Goal: Information Seeking & Learning: Learn about a topic

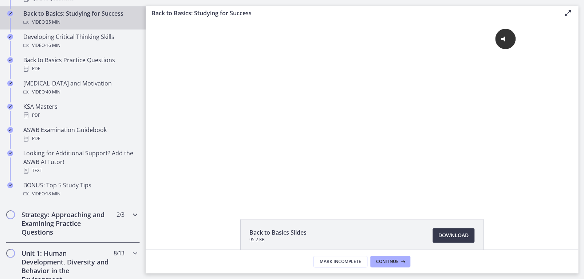
scroll to position [255, 0]
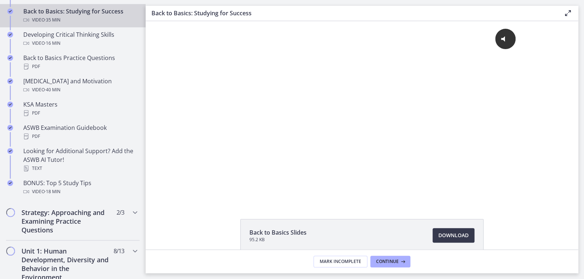
click at [149, 145] on div "Click for sound @keyframes VOLUME_SMALL_WAVE_FLASH { 0% { opacity: 0; } 33% { o…" at bounding box center [362, 111] width 433 height 181
click at [64, 216] on h2 "Strategy: Approaching and Examining Practice Questions" at bounding box center [65, 221] width 89 height 26
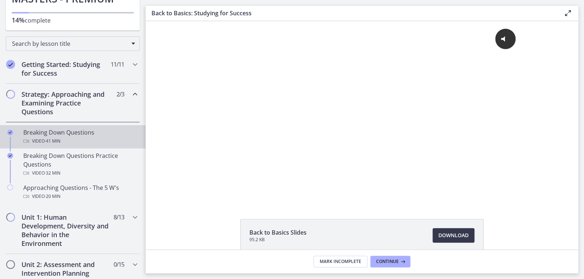
scroll to position [73, 0]
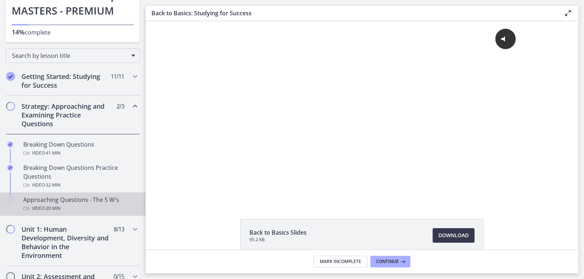
click at [87, 205] on div "Video · 20 min" at bounding box center [80, 208] width 114 height 9
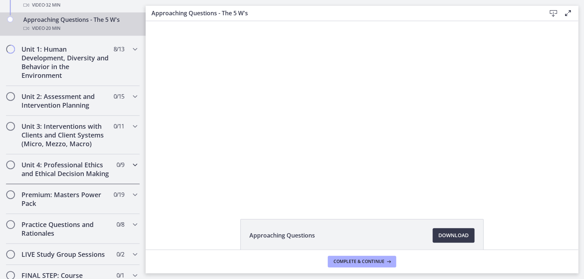
scroll to position [255, 0]
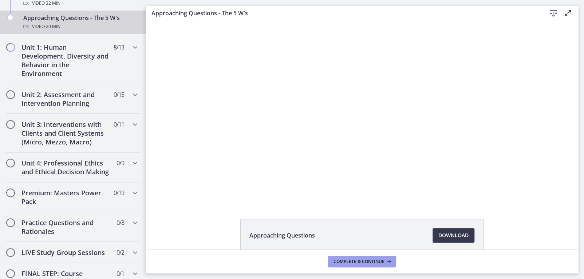
click at [374, 264] on span "Complete & continue" at bounding box center [359, 262] width 51 height 6
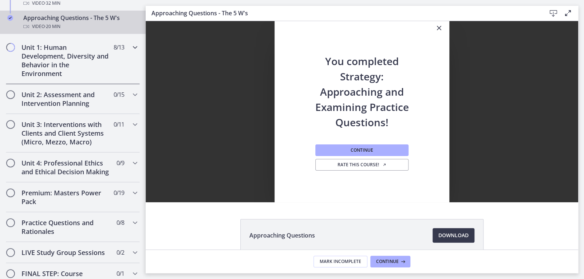
click at [128, 52] on div "Unit 1: Human Development, Diversity and Behavior in the Environment 8 / 13 Com…" at bounding box center [73, 60] width 134 height 47
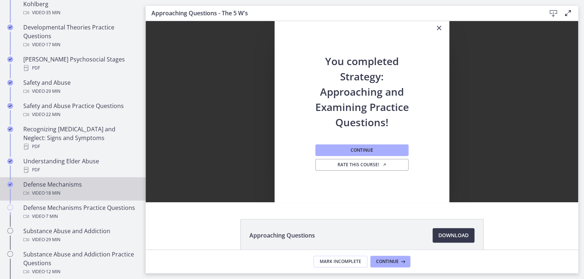
scroll to position [291, 0]
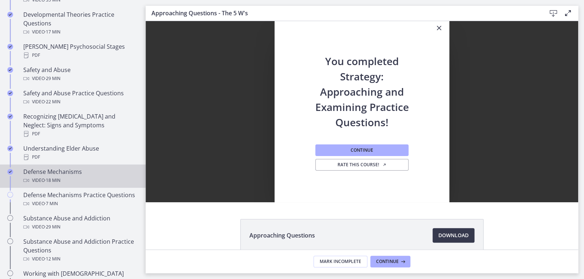
click at [92, 176] on div "Video · 18 min" at bounding box center [80, 180] width 114 height 9
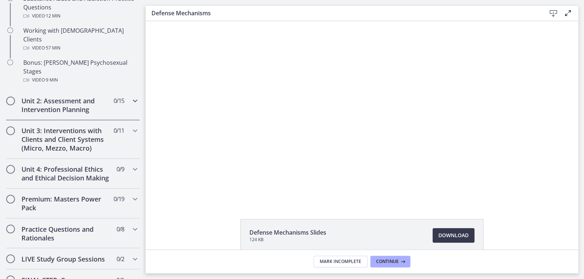
scroll to position [437, 0]
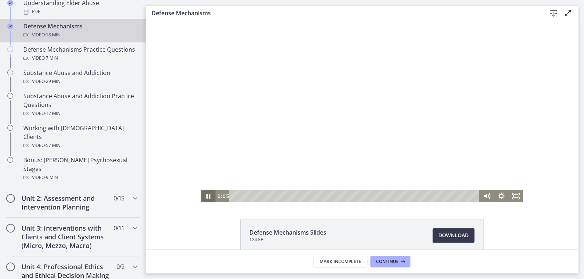
click at [210, 195] on icon "Pause" at bounding box center [208, 196] width 15 height 12
click at [390, 262] on span "Continue" at bounding box center [387, 262] width 23 height 6
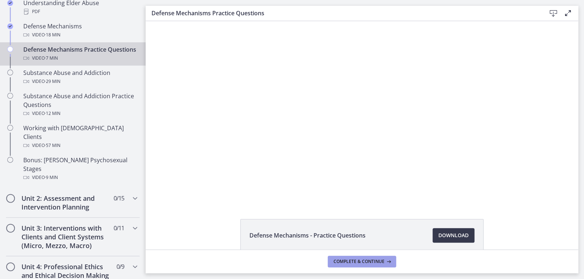
click at [379, 260] on span "Complete & continue" at bounding box center [359, 262] width 51 height 6
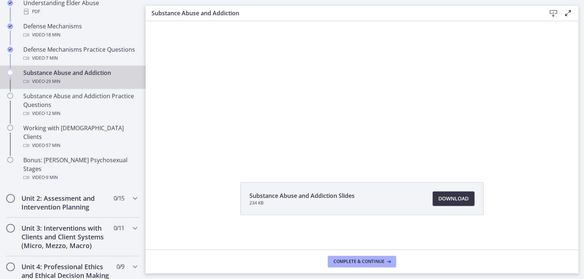
scroll to position [37, 0]
click at [438, 198] on span "Download Opens in a new window" at bounding box center [453, 198] width 30 height 9
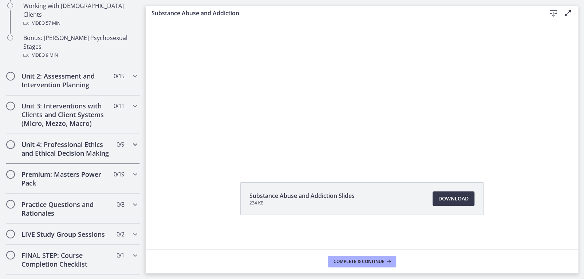
scroll to position [546, 0]
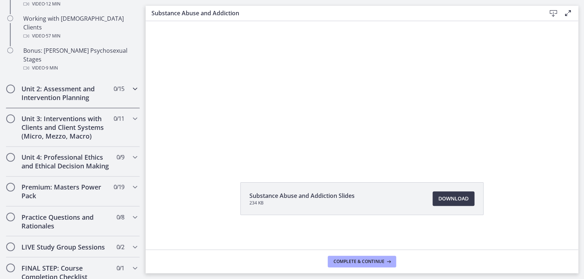
click at [131, 84] on icon "Chapters" at bounding box center [135, 88] width 9 height 9
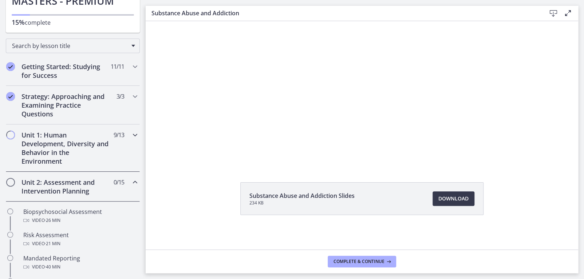
scroll to position [73, 0]
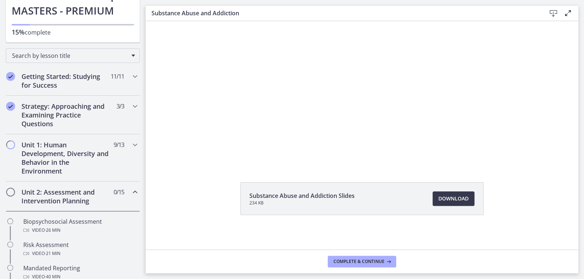
click at [131, 192] on icon "Chapters" at bounding box center [135, 192] width 9 height 9
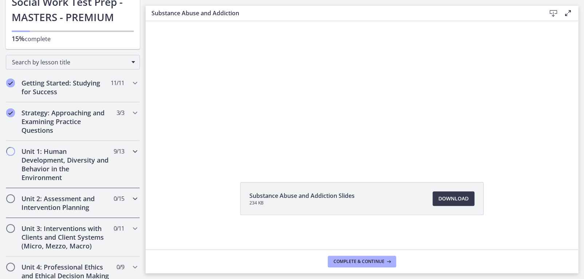
scroll to position [58, 0]
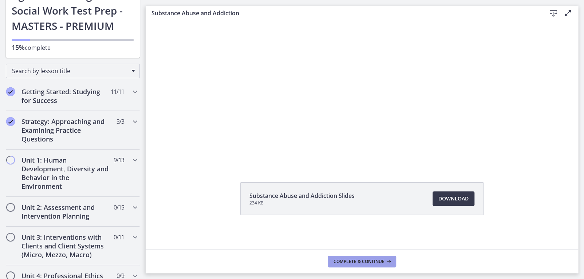
click at [381, 263] on span "Complete & continue" at bounding box center [359, 262] width 51 height 6
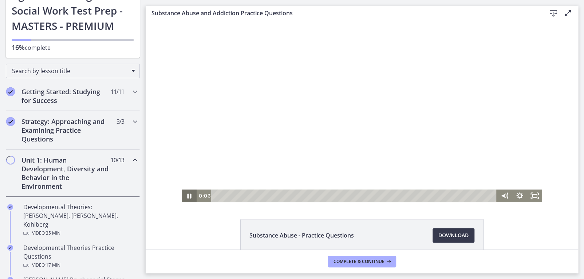
click at [188, 198] on icon "Pause" at bounding box center [190, 196] width 4 height 5
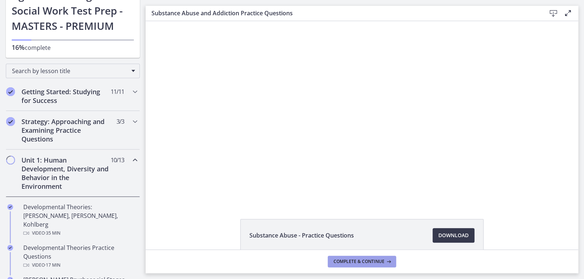
click at [377, 257] on button "Complete & continue" at bounding box center [362, 262] width 68 height 12
click at [46, 130] on h2 "Strategy: Approaching and Examining Practice Questions" at bounding box center [65, 130] width 89 height 26
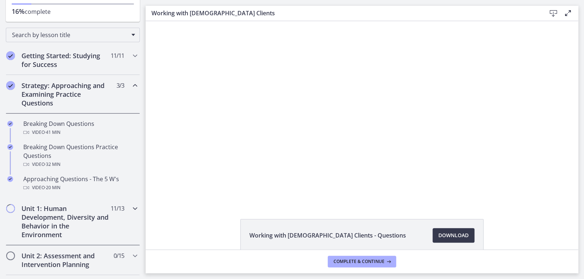
click at [83, 226] on h2 "Unit 1: Human Development, Diversity and Behavior in the Environment" at bounding box center [65, 221] width 89 height 35
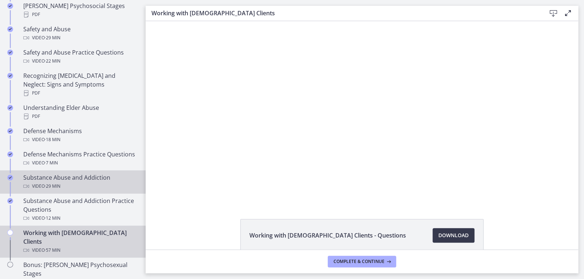
scroll to position [349, 0]
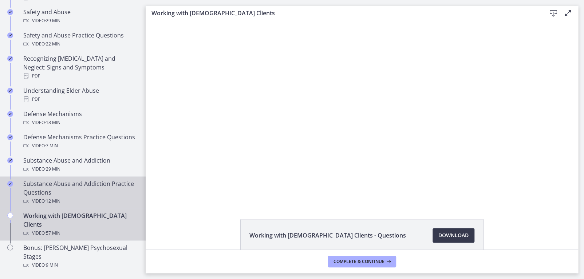
click at [80, 197] on div "Video · 12 min" at bounding box center [80, 201] width 114 height 9
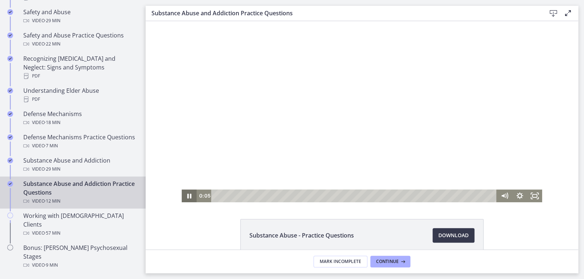
click at [186, 194] on icon "Pause" at bounding box center [189, 196] width 15 height 13
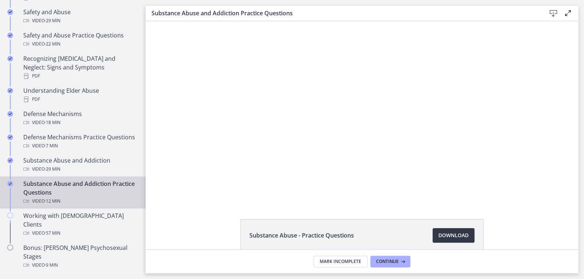
click at [450, 236] on span "Download Opens in a new window" at bounding box center [453, 235] width 30 height 9
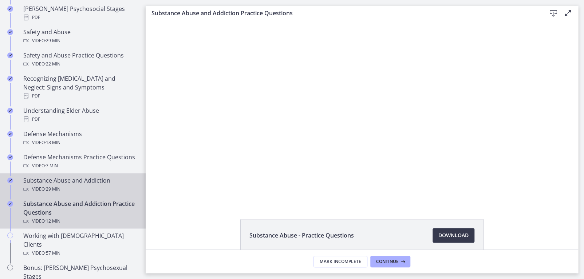
scroll to position [337, 0]
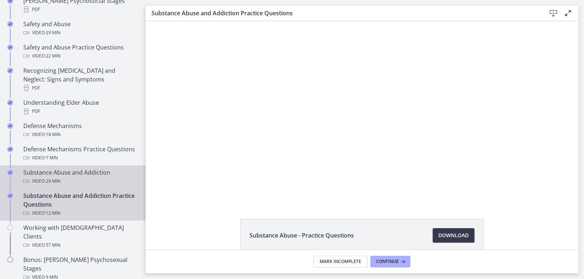
click at [109, 180] on div "Video · 29 min" at bounding box center [80, 181] width 114 height 9
